Goal: Complete application form: Complete application form

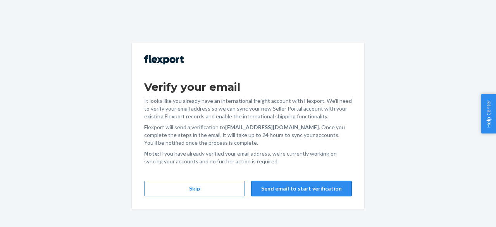
click at [261, 187] on button "Send email to start verification" at bounding box center [301, 189] width 101 height 16
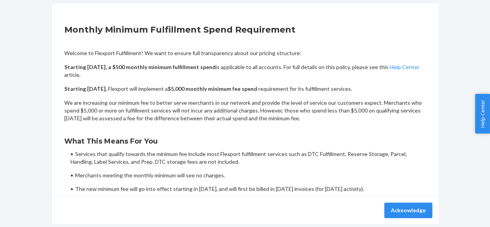
scroll to position [73, 0]
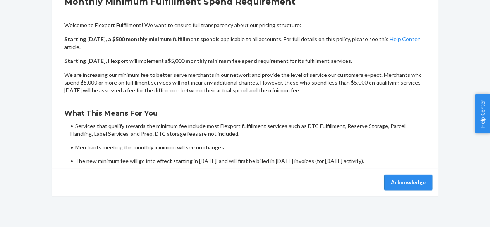
click at [391, 187] on button "Acknowledge" at bounding box center [408, 182] width 48 height 16
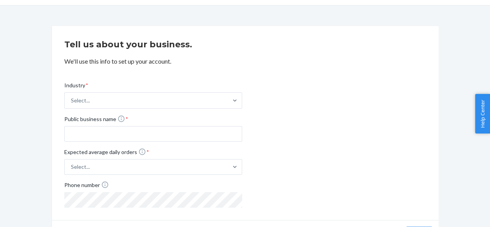
scroll to position [23, 0]
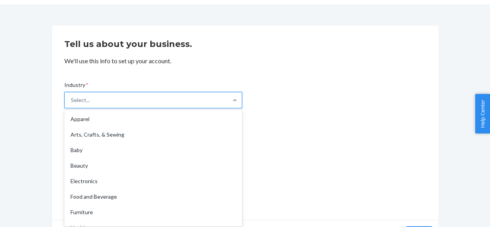
click at [230, 95] on div at bounding box center [235, 100] width 14 height 16
click at [72, 96] on input "Industry * option Apparel focused, 1 of 19. 19 results available. Use Up and Do…" at bounding box center [71, 100] width 1 height 8
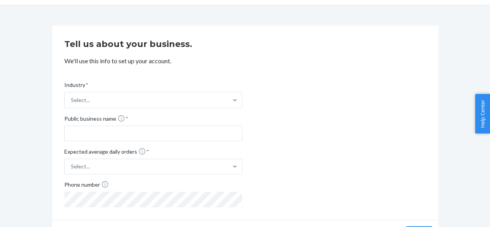
drag, startPoint x: 294, startPoint y: 81, endPoint x: 278, endPoint y: 82, distance: 15.5
click at [278, 82] on div "Industry * Select... Public business name * Expected average daily orders * Sel…" at bounding box center [245, 138] width 362 height 138
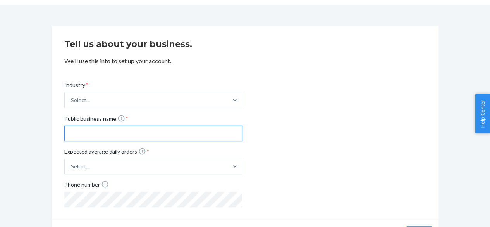
click at [205, 134] on input "Public business name *" at bounding box center [153, 134] width 178 height 16
click at [64, 126] on div at bounding box center [64, 126] width 0 height 0
click at [216, 130] on input "flexport" at bounding box center [153, 134] width 178 height 16
type input "flexport"
